Goal: Transaction & Acquisition: Purchase product/service

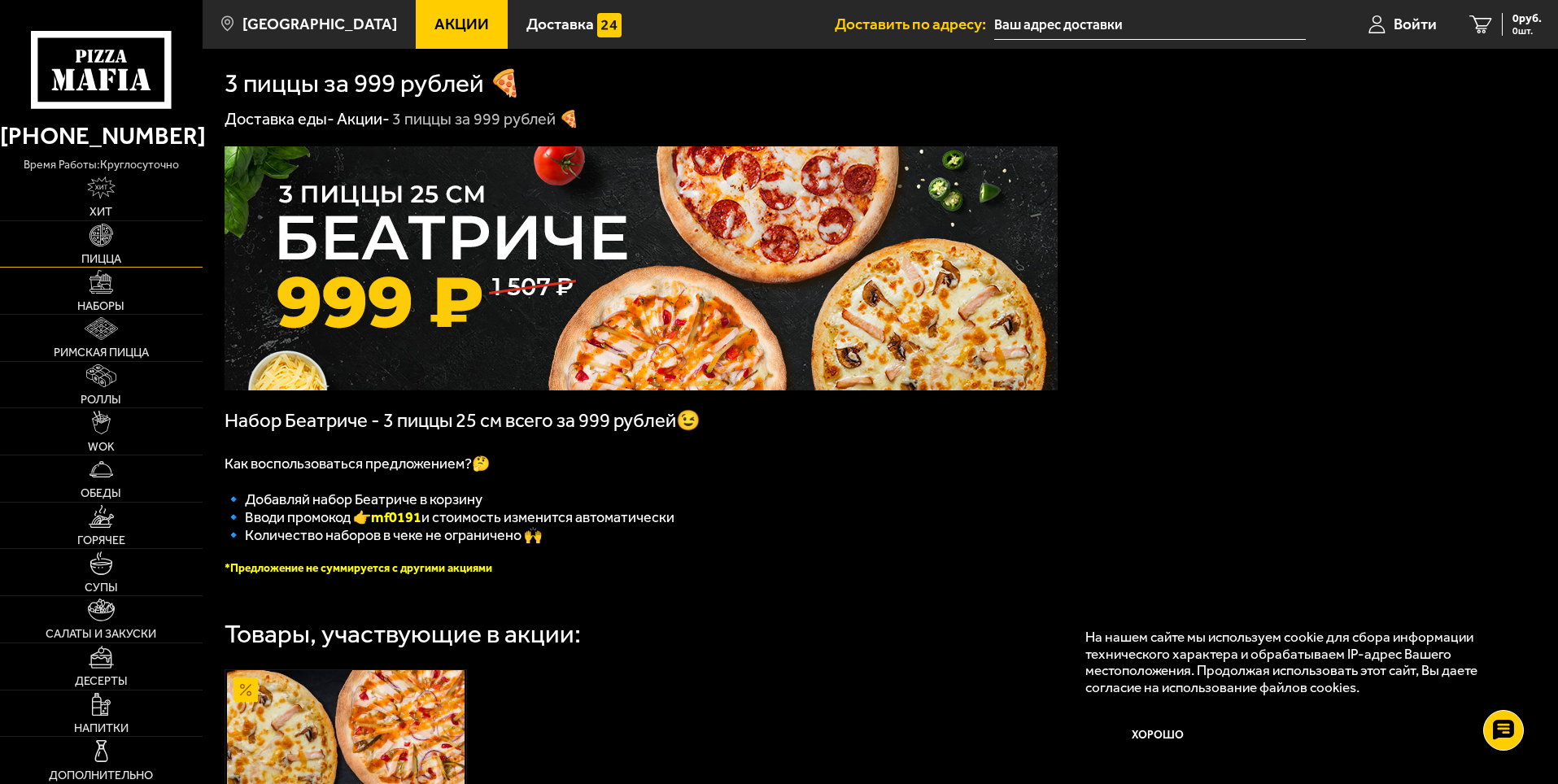
click at [107, 249] on link "Пицца" at bounding box center [101, 244] width 202 height 46
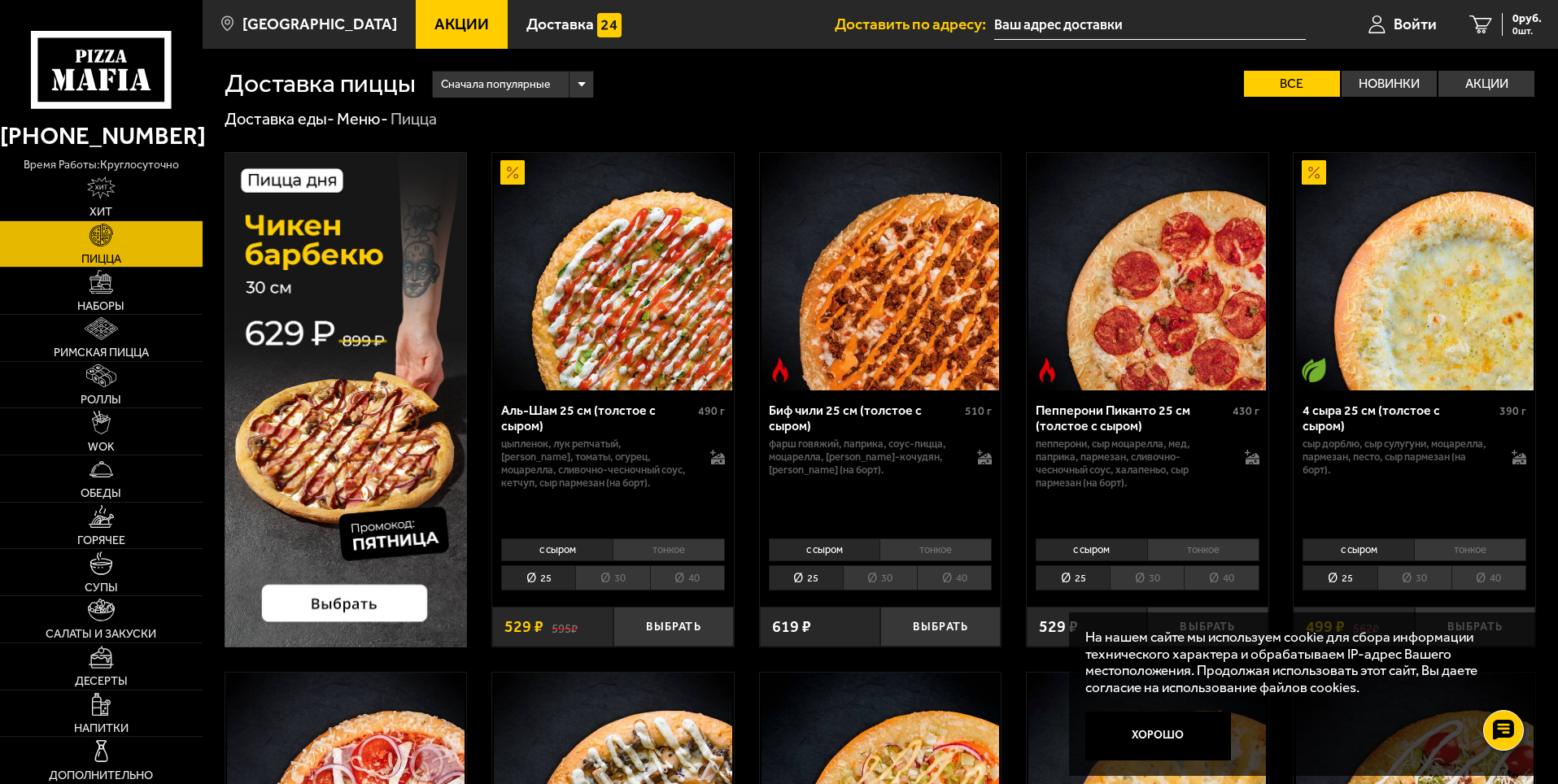
click at [940, 547] on li "тонкое" at bounding box center [936, 550] width 112 height 23
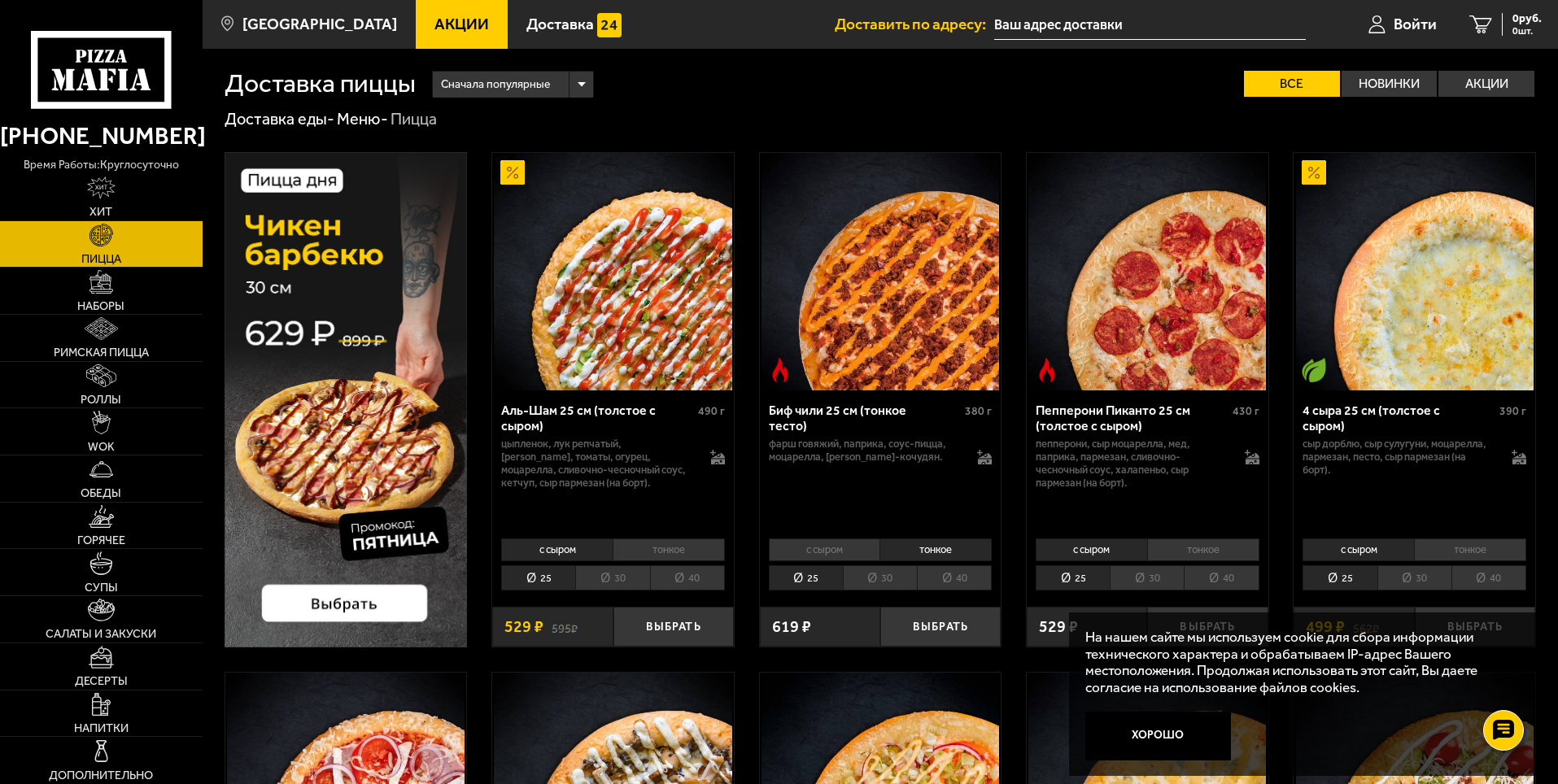
click at [870, 572] on li "30" at bounding box center [880, 578] width 74 height 25
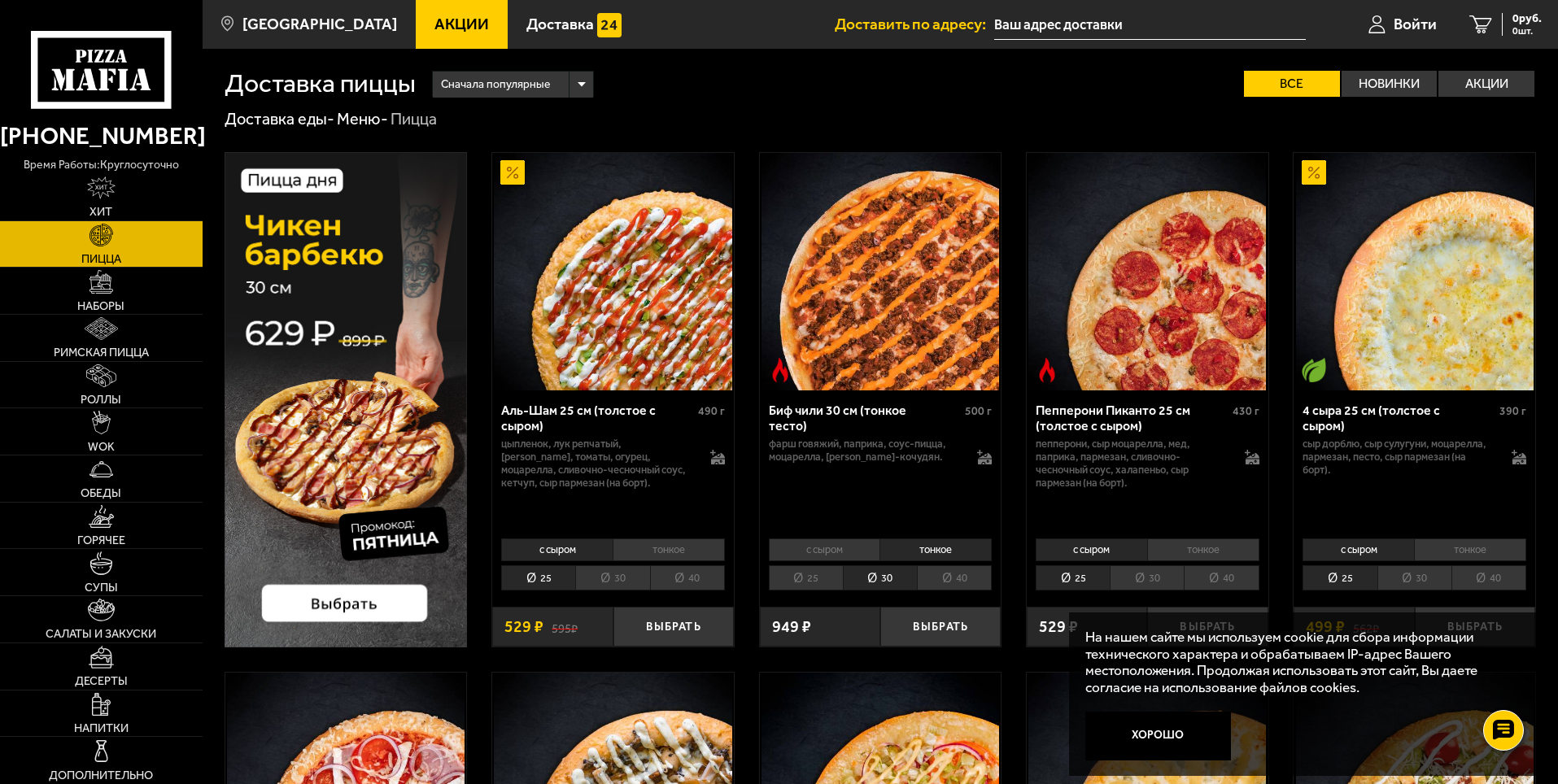
click at [939, 572] on li "40" at bounding box center [954, 578] width 75 height 25
click at [808, 574] on li "25" at bounding box center [806, 578] width 74 height 25
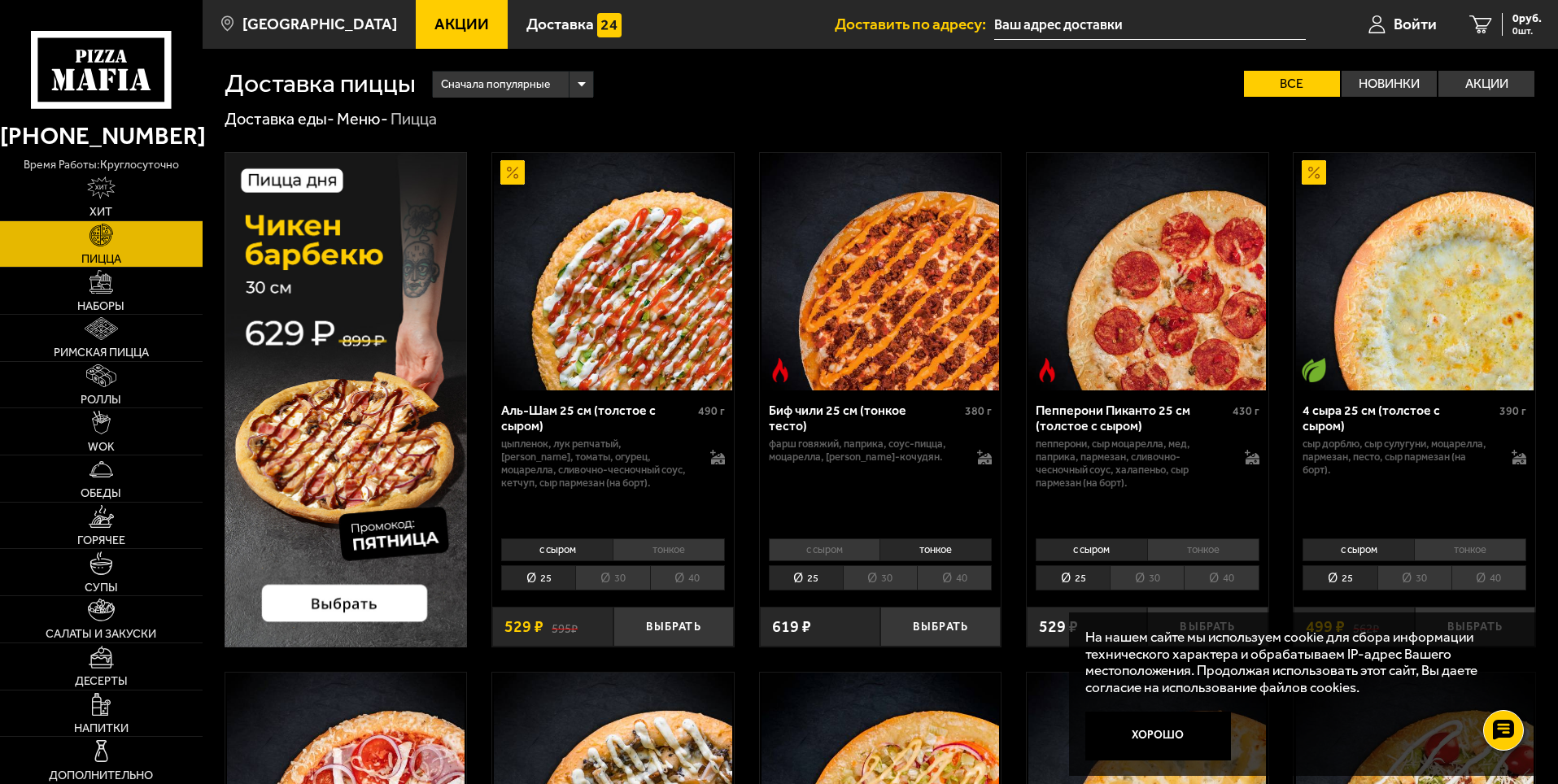
click at [886, 572] on li "30" at bounding box center [880, 578] width 74 height 25
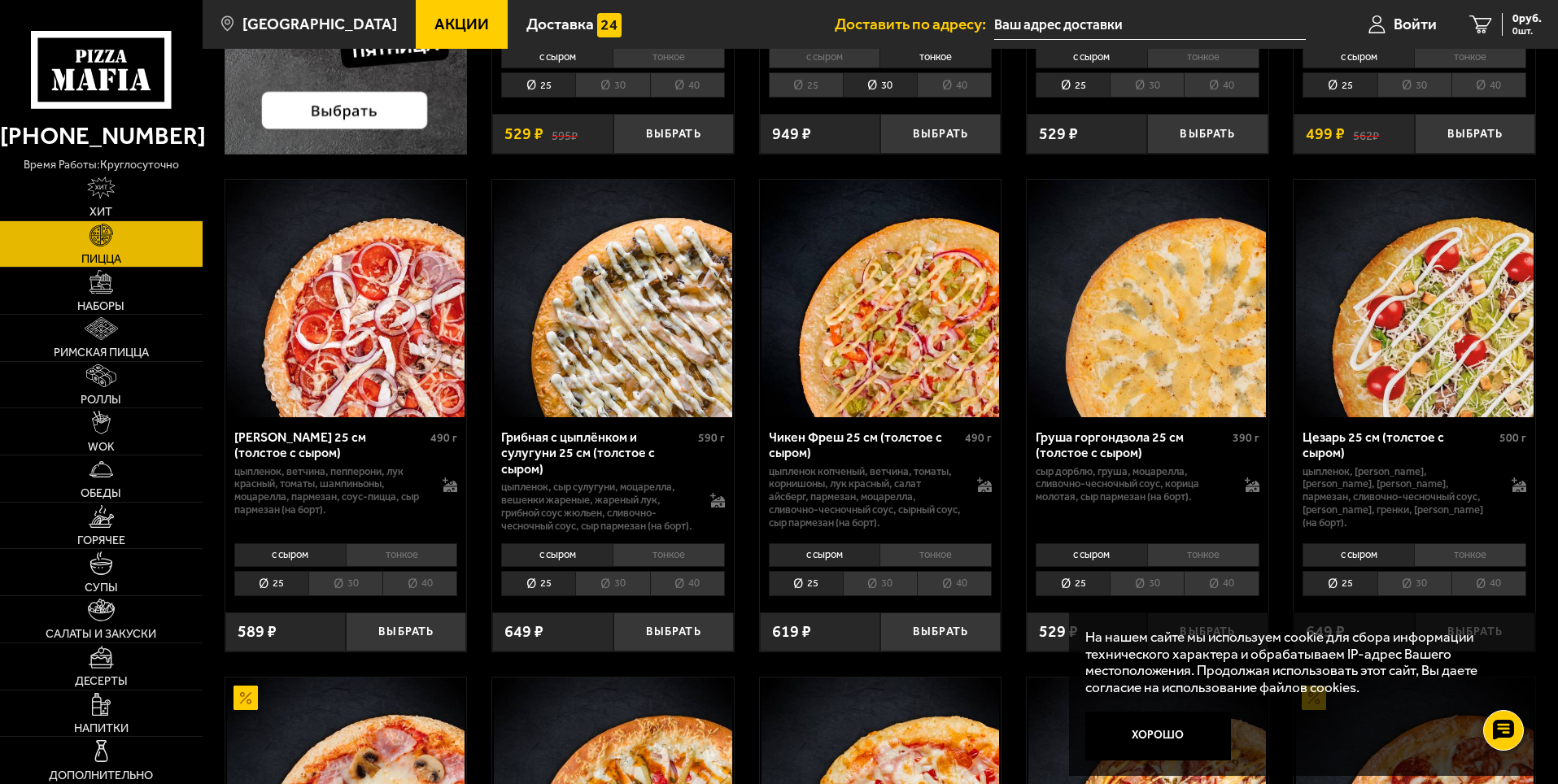
scroll to position [651, 0]
